Goal: Information Seeking & Learning: Learn about a topic

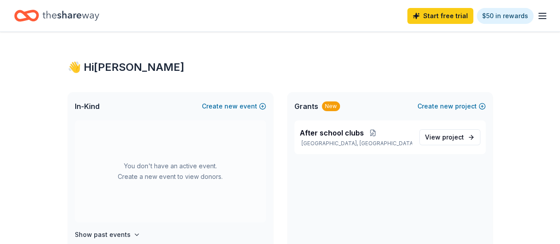
click at [539, 16] on line "button" at bounding box center [542, 16] width 7 height 0
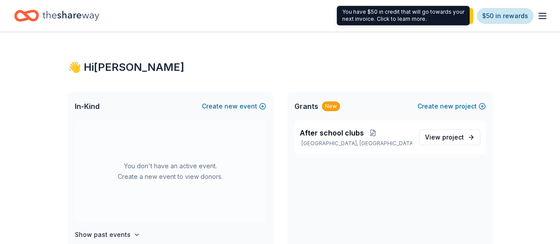
click at [489, 15] on link "$50 in rewards" at bounding box center [505, 16] width 57 height 16
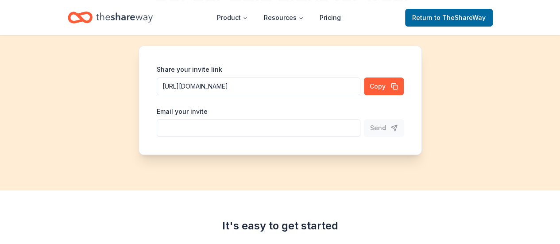
scroll to position [44, 0]
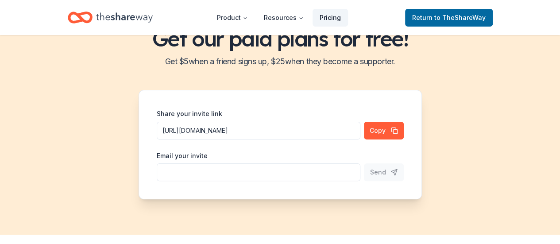
click at [332, 19] on link "Pricing" at bounding box center [330, 18] width 35 height 18
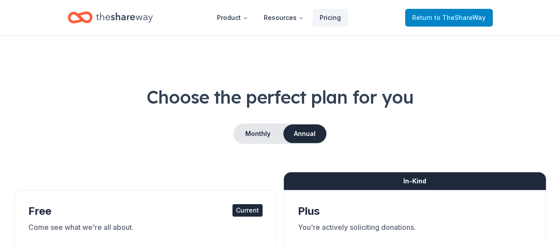
click at [463, 19] on span "to TheShareWay" at bounding box center [459, 18] width 51 height 8
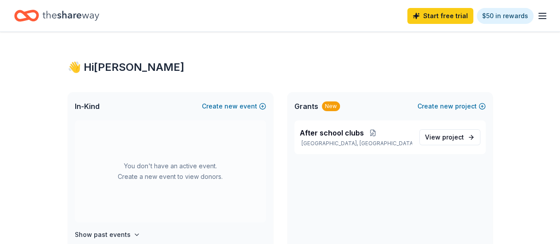
click at [441, 69] on div "👋 Hi [PERSON_NAME]" at bounding box center [280, 67] width 425 height 14
